Goal: Check status

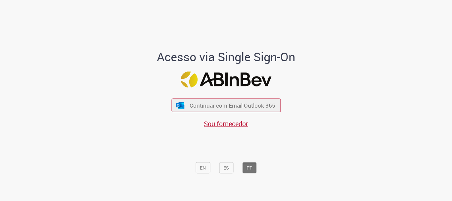
scroll to position [2, 0]
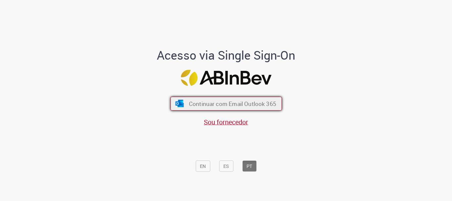
click at [218, 103] on span "Continuar com Email Outlook 365" at bounding box center [231, 104] width 87 height 8
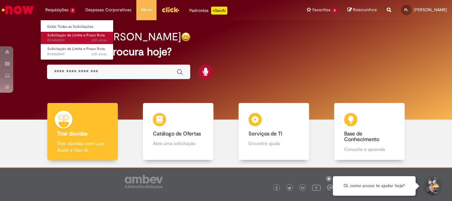
click at [85, 37] on span "Solicitação de Limite e Prazo Rota" at bounding box center [76, 35] width 58 height 5
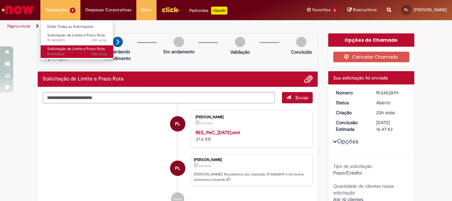
click at [87, 52] on span "23h atrás 23 horas atrás R13452847" at bounding box center [77, 54] width 60 height 5
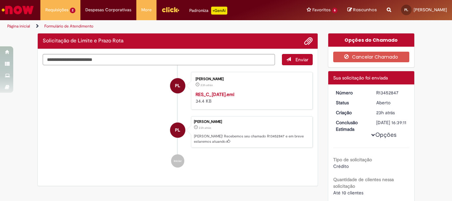
click at [151, 109] on ul "PL [PERSON_NAME][GEOGRAPHIC_DATA] 23h atrás 23 horas atrás RES_C_[DATE].eml 34.…" at bounding box center [178, 119] width 270 height 109
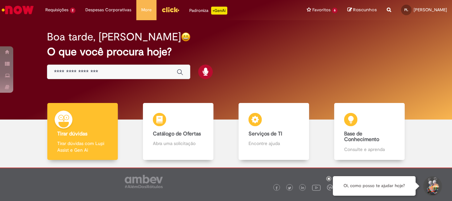
click at [167, 8] on img "Menu Cabeçalho" at bounding box center [170, 10] width 18 height 10
